Goal: Task Accomplishment & Management: Manage account settings

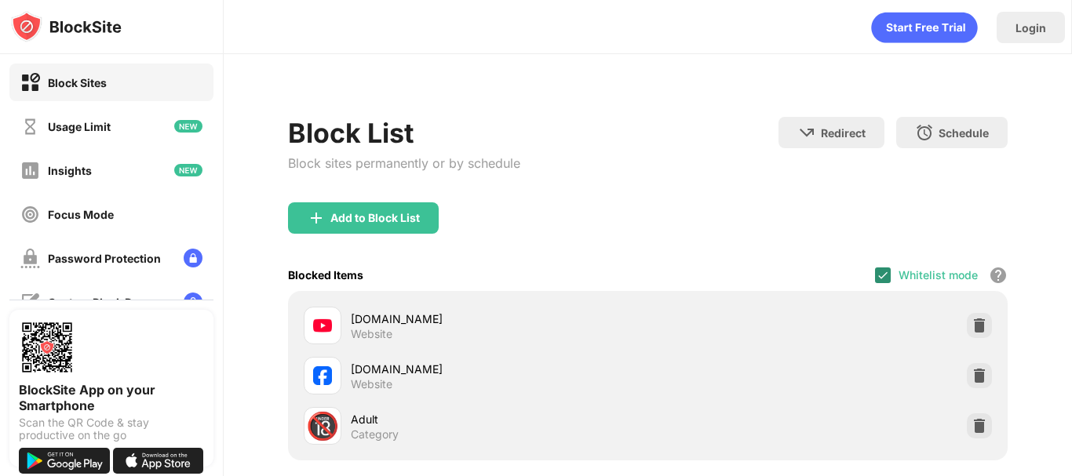
click at [878, 273] on img at bounding box center [882, 275] width 13 height 13
click at [876, 272] on div at bounding box center [883, 276] width 16 height 16
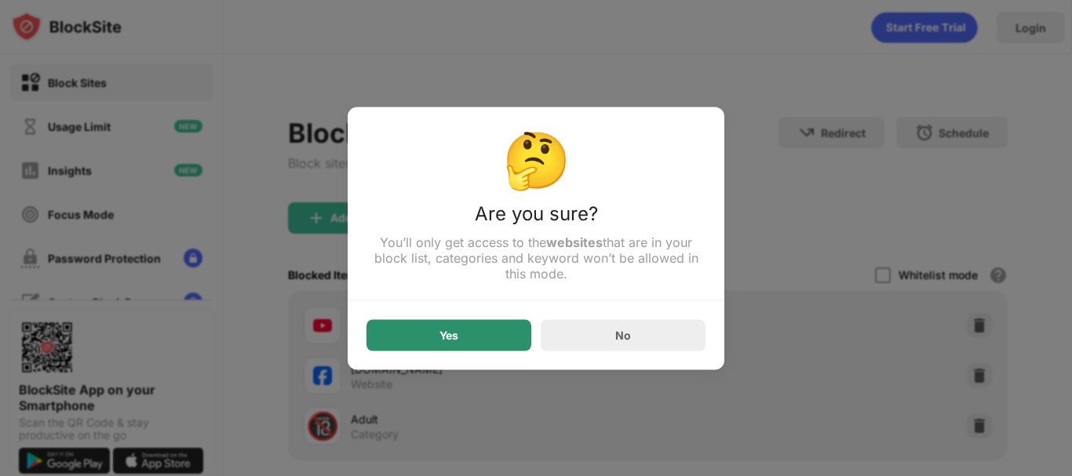
click at [469, 335] on div "Yes" at bounding box center [448, 334] width 165 height 31
